Goal: Information Seeking & Learning: Find specific fact

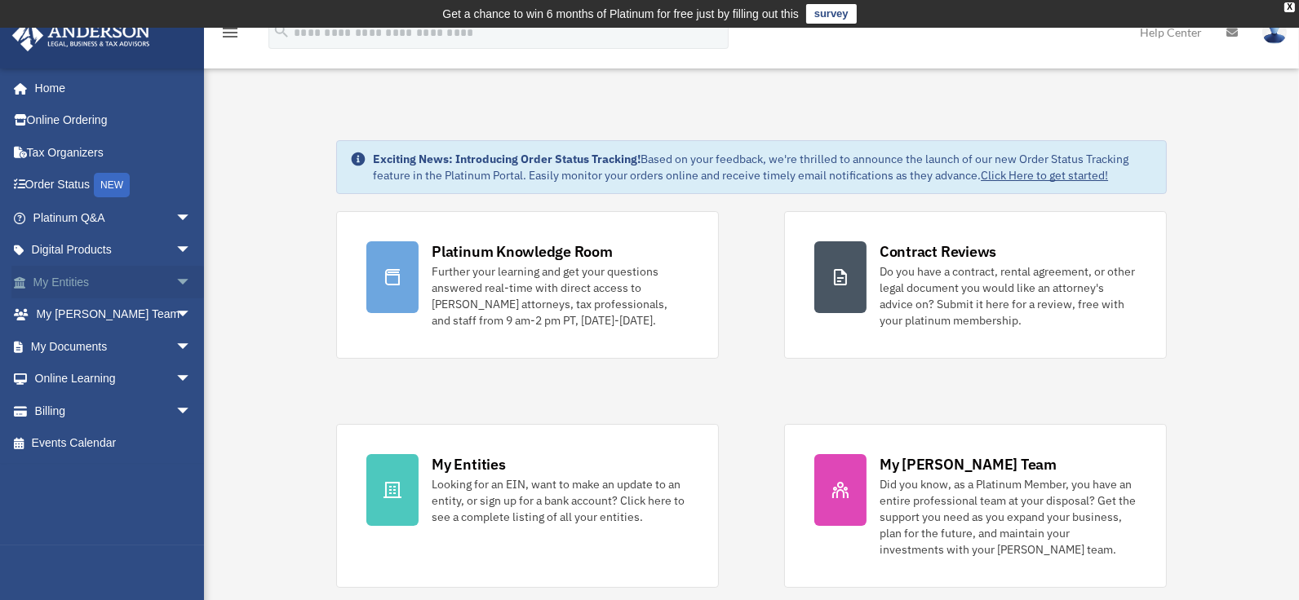
click at [81, 277] on link "My Entities arrow_drop_down" at bounding box center [113, 282] width 205 height 33
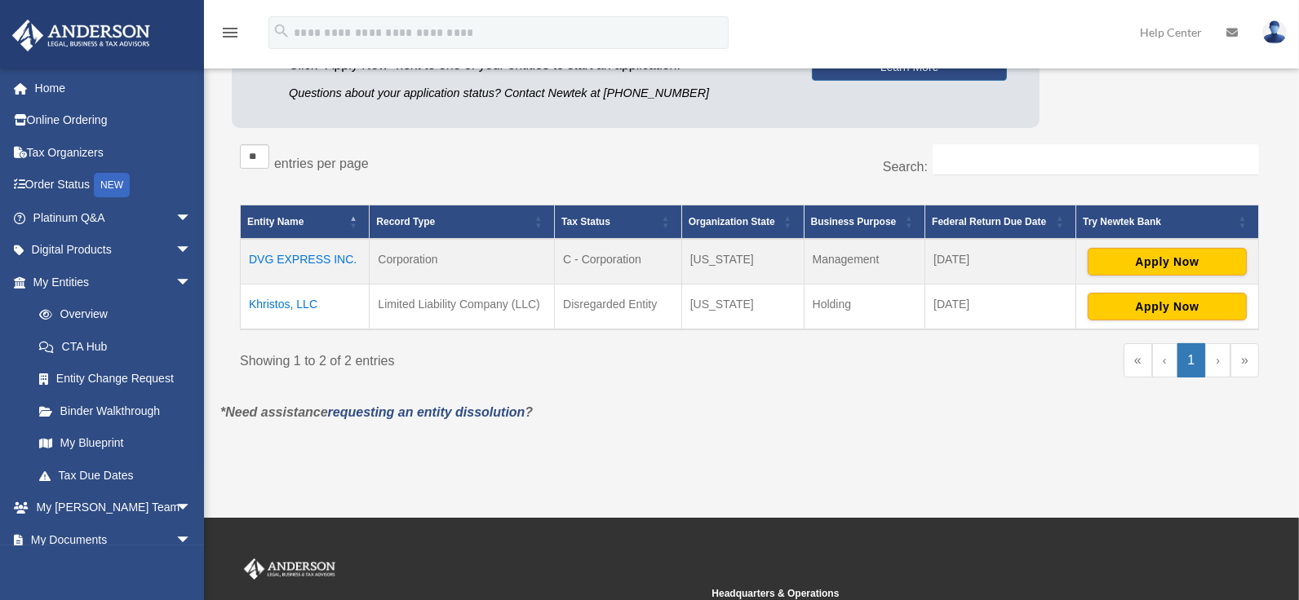
scroll to position [263, 0]
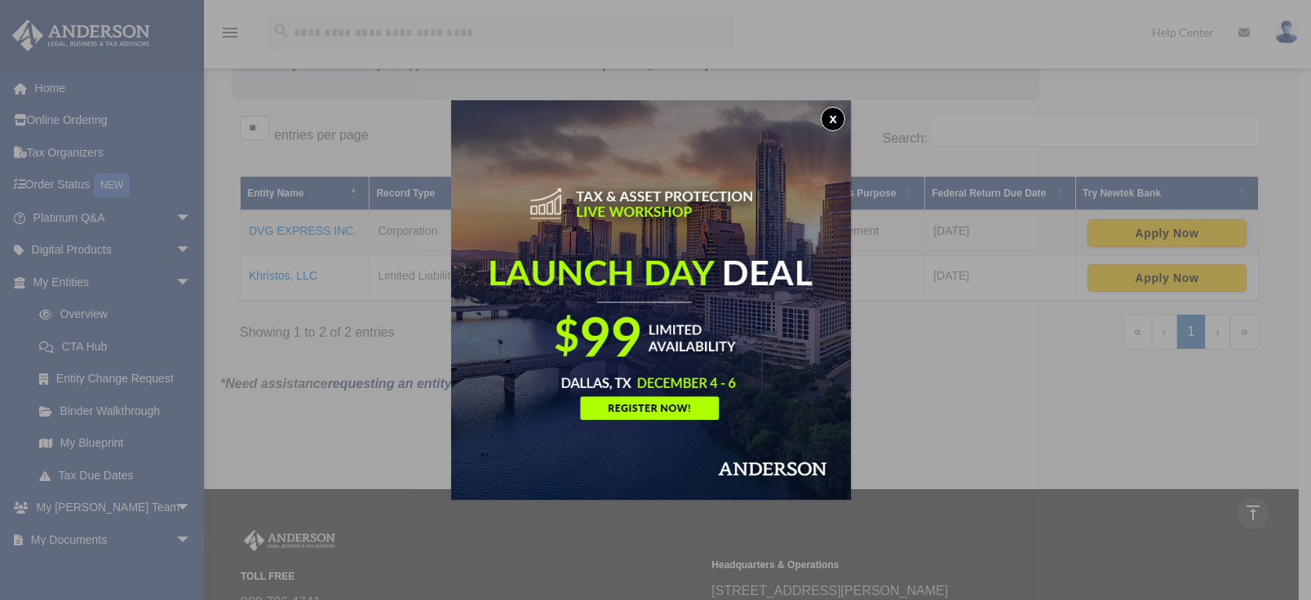
click at [834, 114] on button "x" at bounding box center [833, 119] width 24 height 24
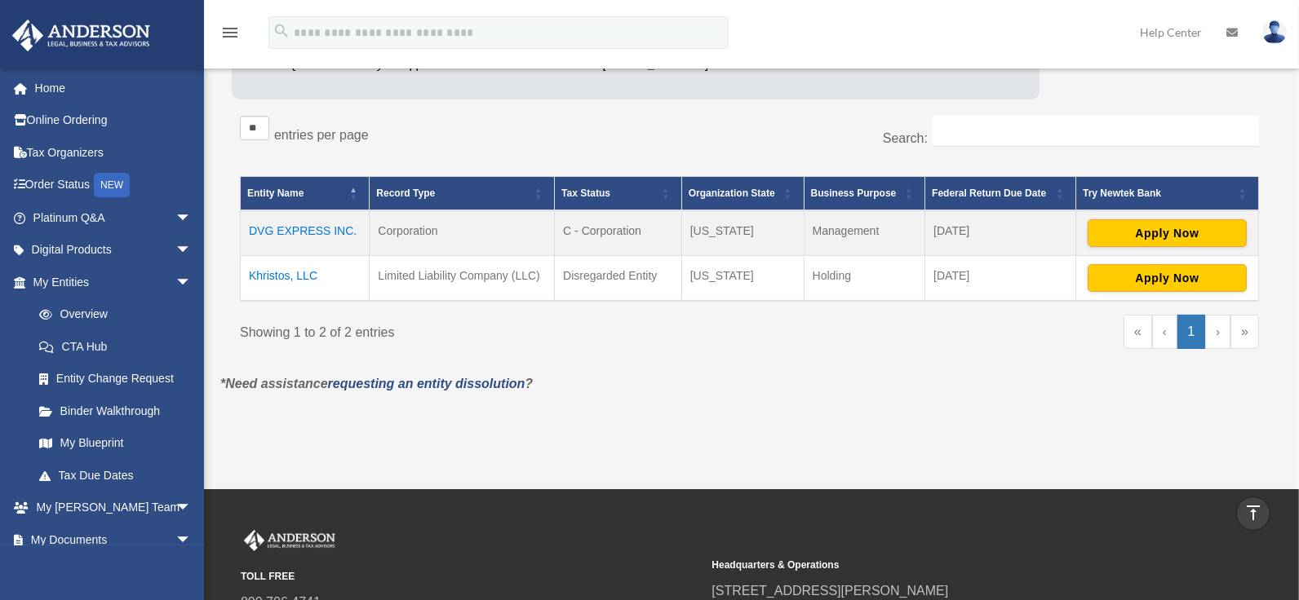
click at [280, 278] on td "Khristos, LLC" at bounding box center [305, 278] width 129 height 46
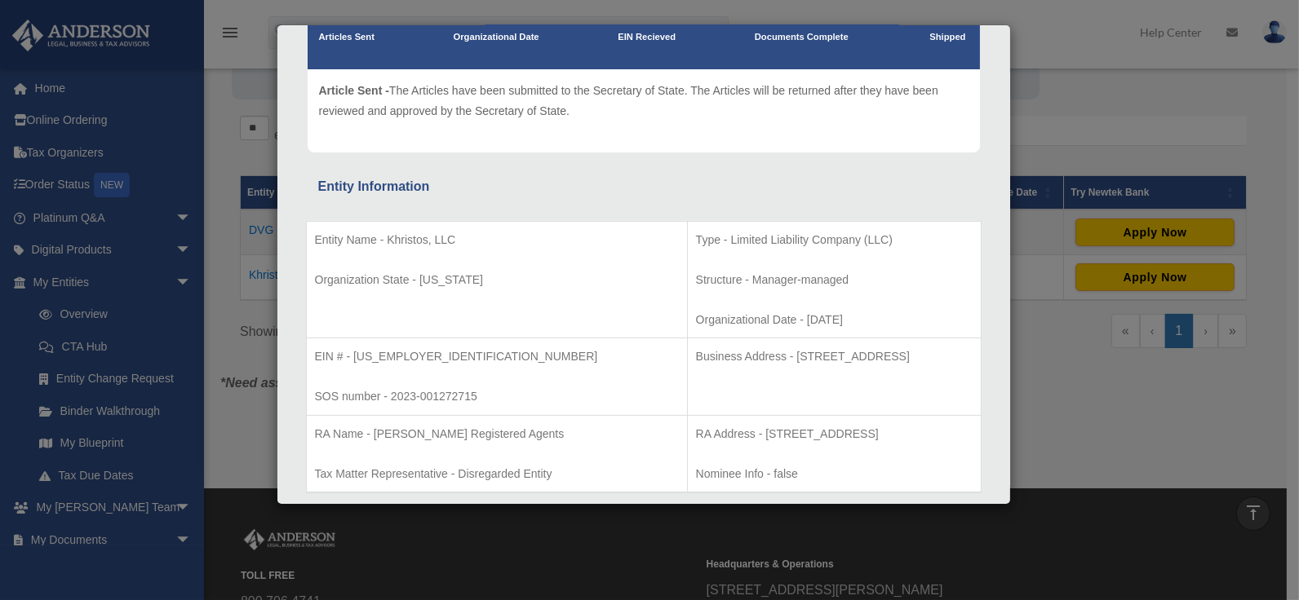
scroll to position [163, 0]
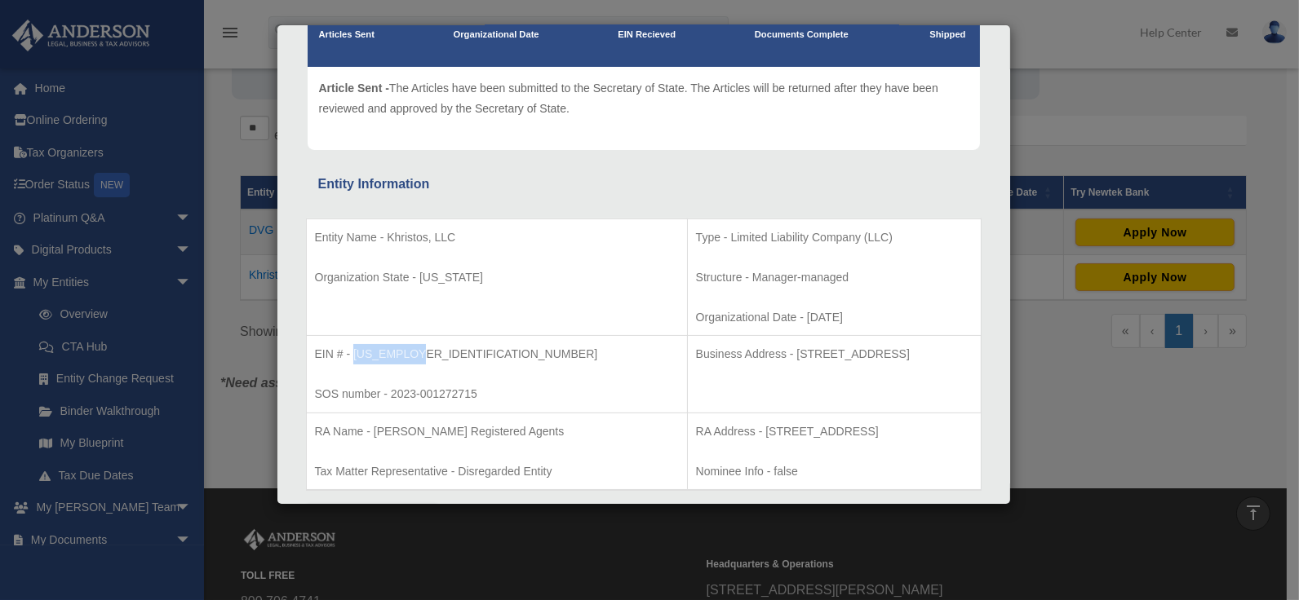
drag, startPoint x: 424, startPoint y: 349, endPoint x: 355, endPoint y: 349, distance: 69.3
click at [355, 349] on p "EIN # - 93-1937672" at bounding box center [497, 354] width 364 height 20
copy p "93-1937672"
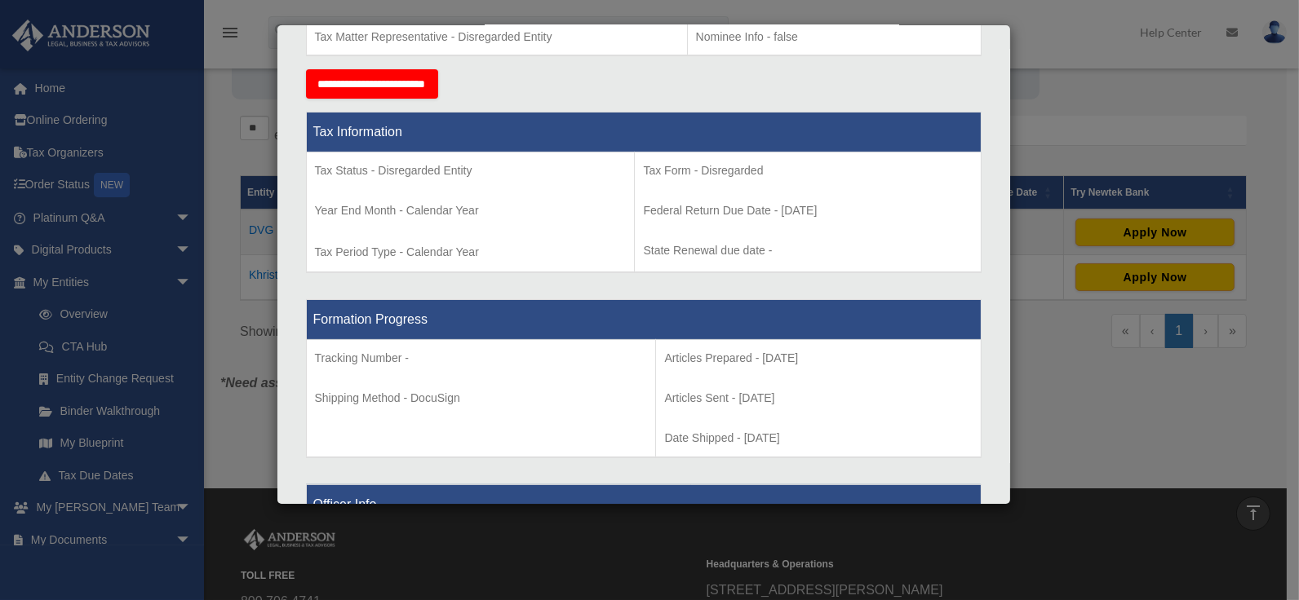
scroll to position [653, 0]
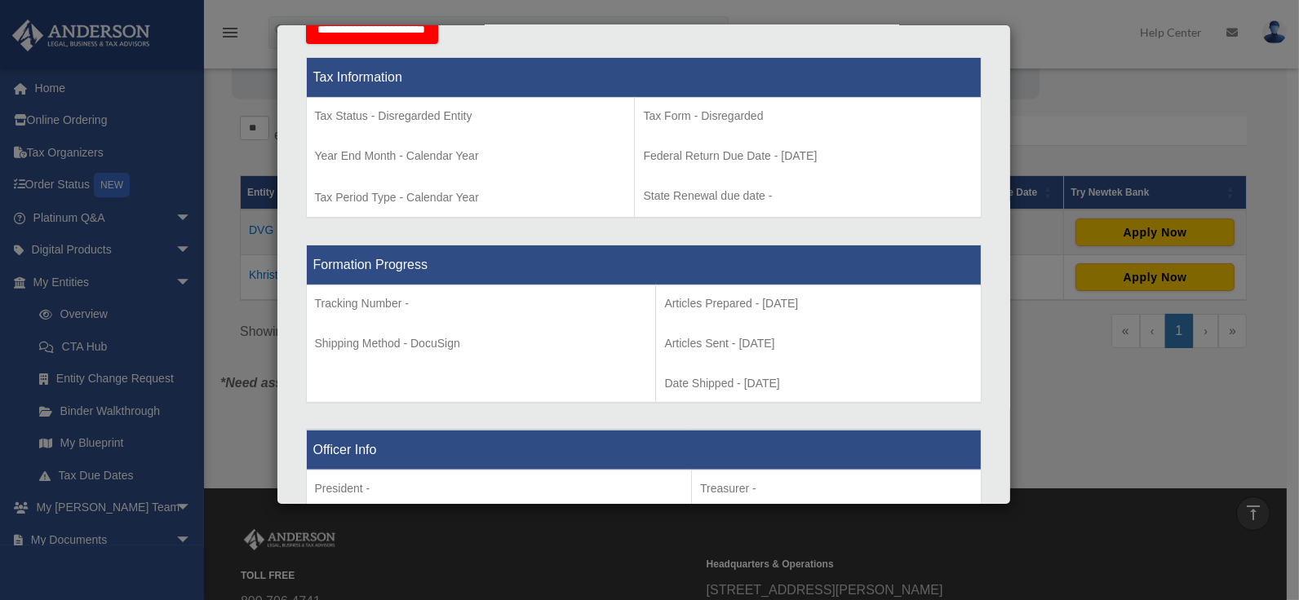
click at [1053, 335] on div "Details × Articles Sent Organizational Date" at bounding box center [649, 300] width 1299 height 600
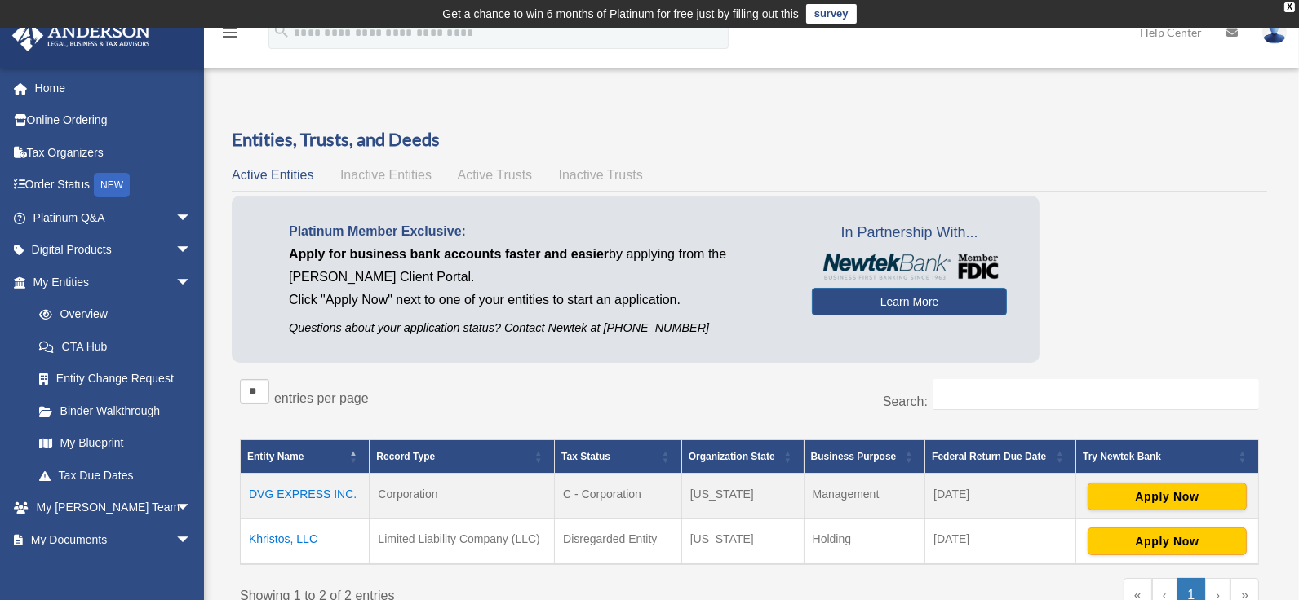
scroll to position [82, 0]
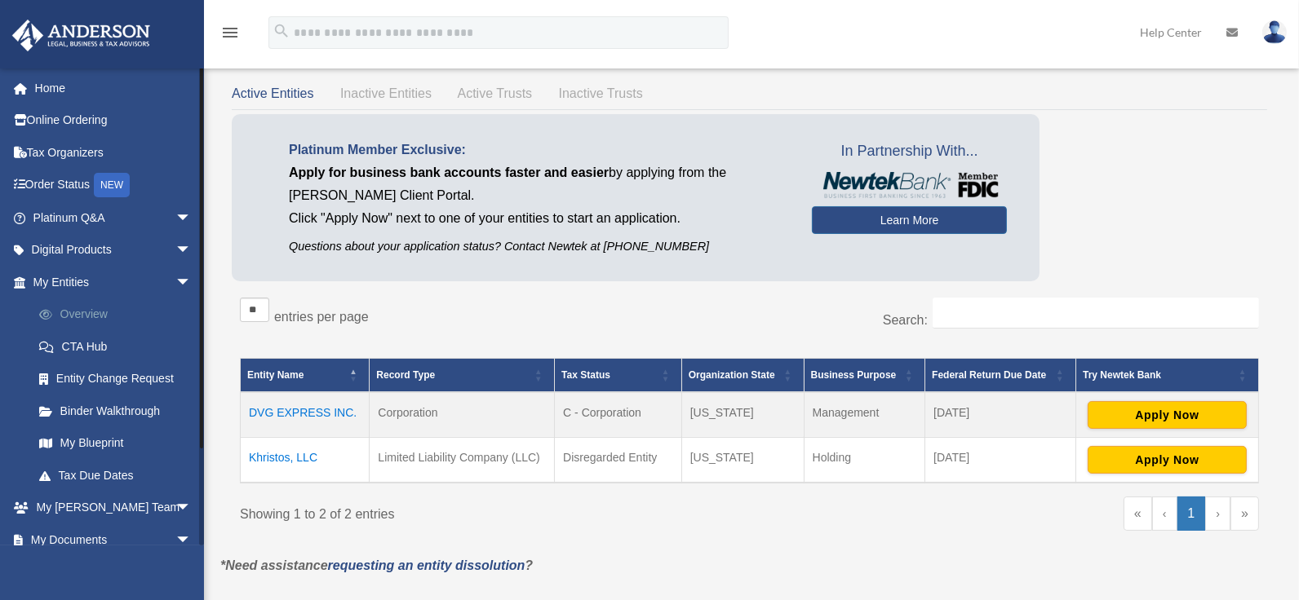
click at [91, 311] on link "Overview" at bounding box center [119, 315] width 193 height 33
click at [365, 96] on span "Inactive Entities" at bounding box center [385, 93] width 91 height 14
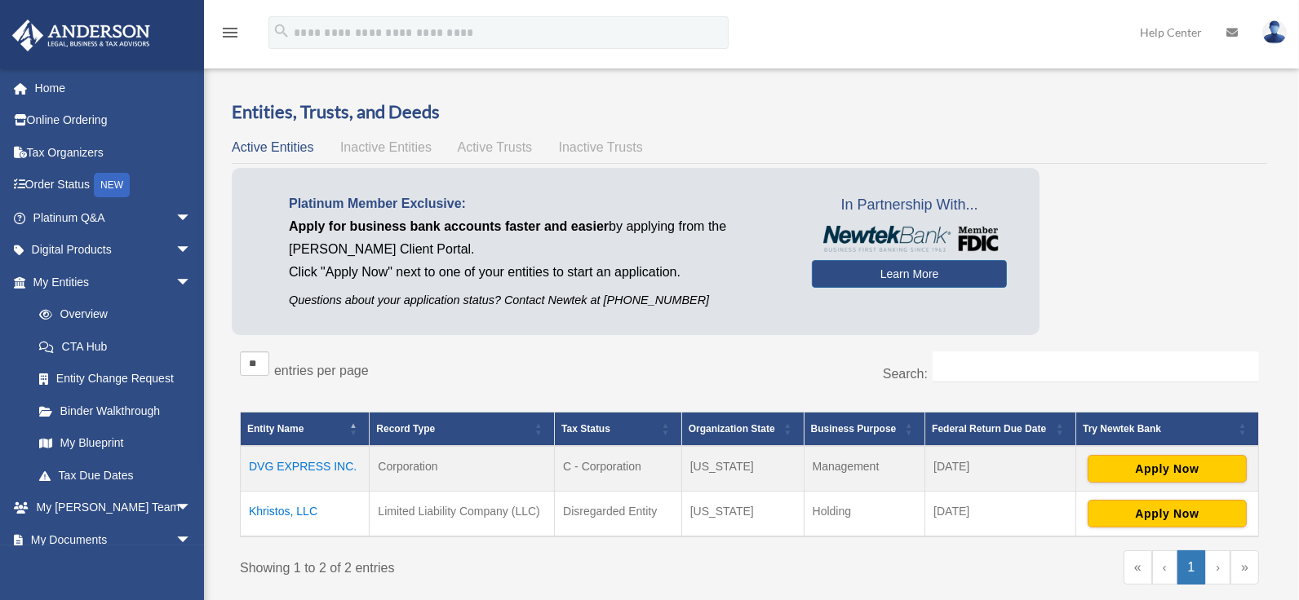
click at [483, 93] on div "Overview date_range Published on Last updated [DATE] [DATE] by [PERSON_NAME] Ad…" at bounding box center [749, 377] width 1082 height 594
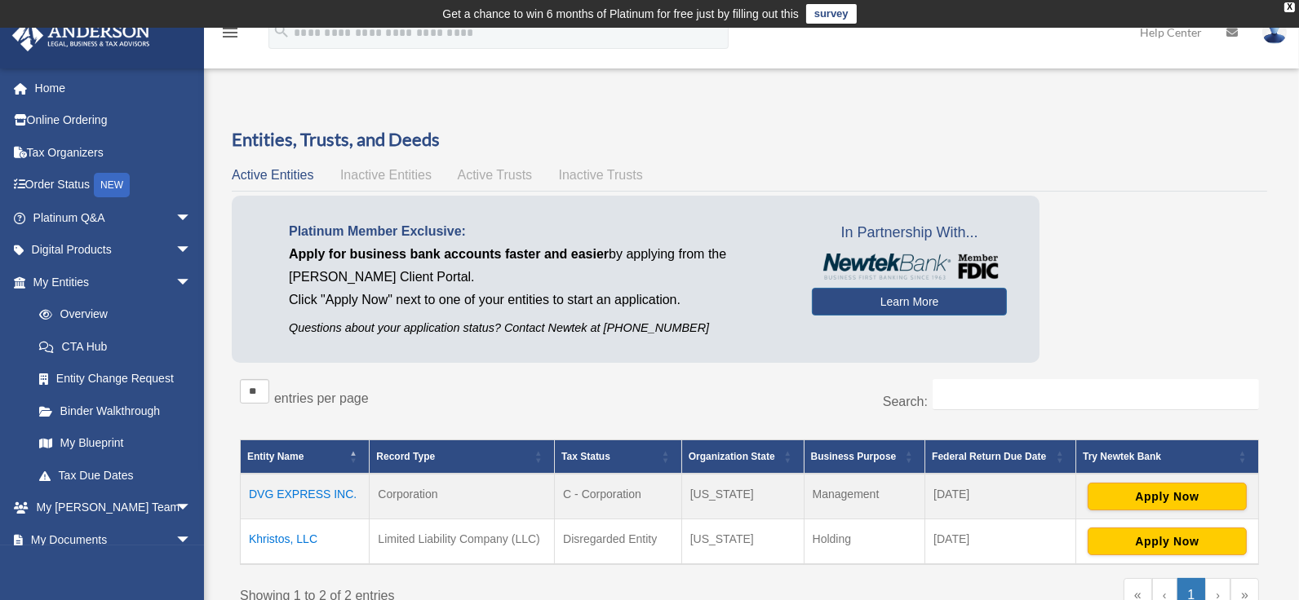
click at [376, 177] on span "Inactive Entities" at bounding box center [385, 175] width 91 height 14
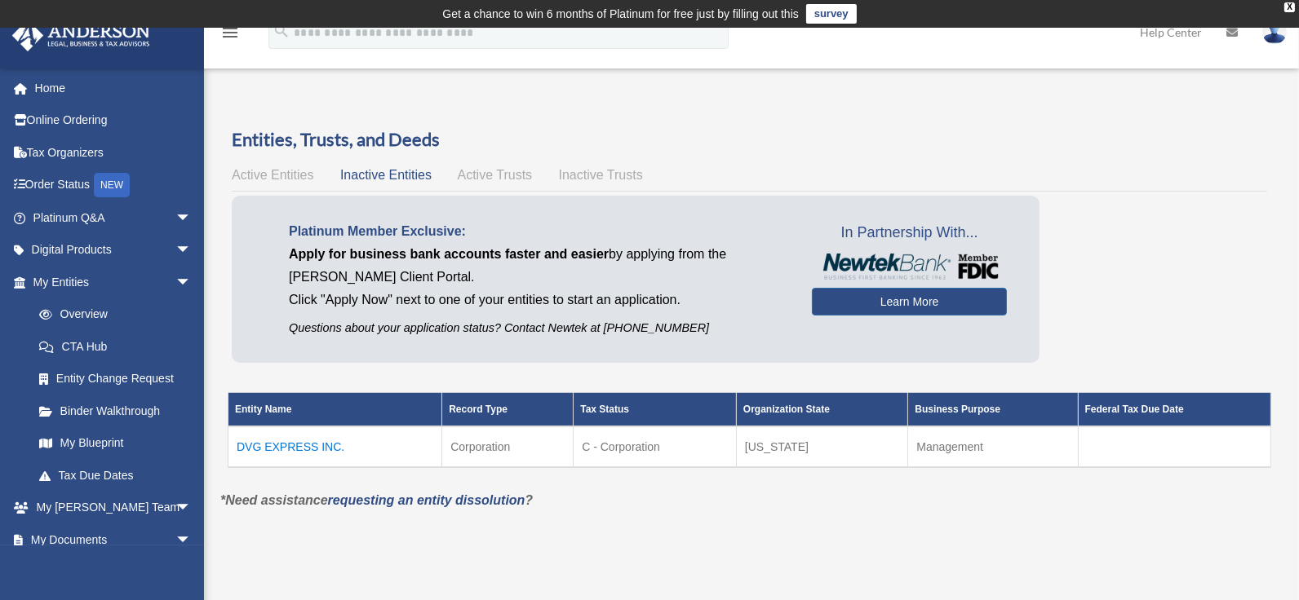
click at [522, 177] on span "Active Trusts" at bounding box center [495, 175] width 75 height 14
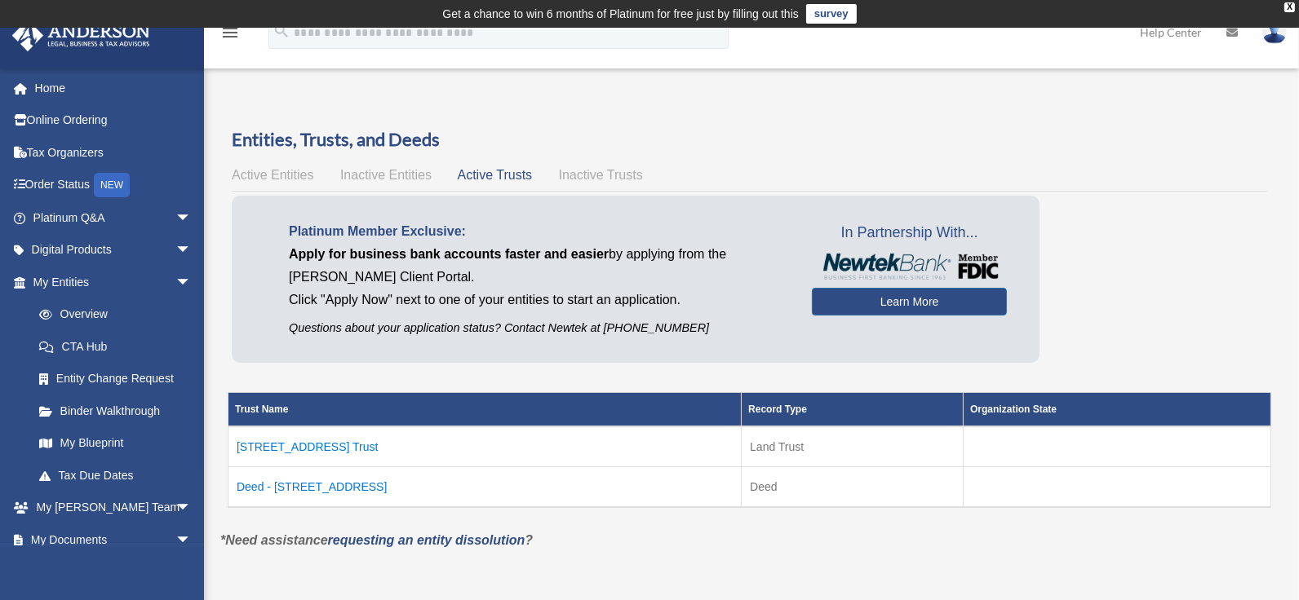
click at [596, 173] on span "Inactive Trusts" at bounding box center [601, 175] width 84 height 14
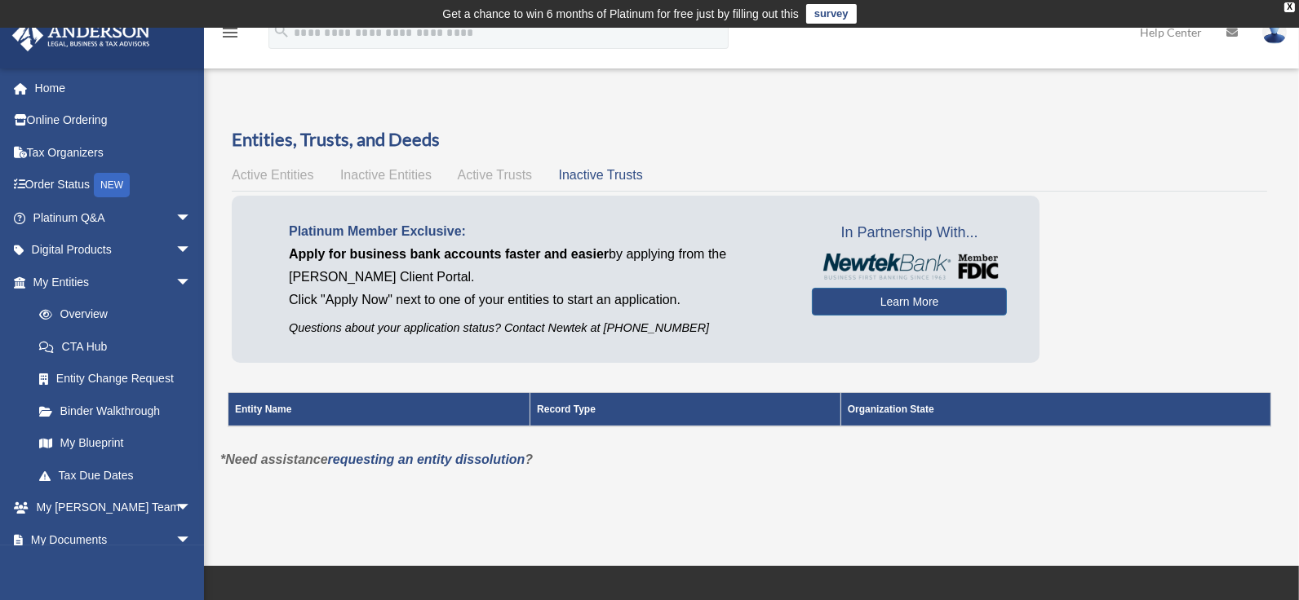
click at [274, 174] on span "Active Entities" at bounding box center [273, 175] width 82 height 14
